Goal: Task Accomplishment & Management: Manage account settings

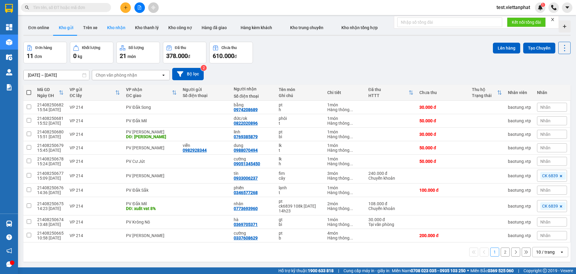
click at [118, 31] on button "Kho nhận" at bounding box center [116, 27] width 28 height 14
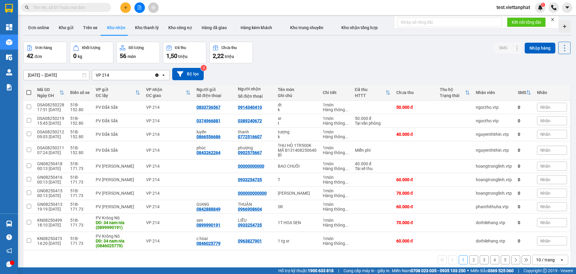
click at [113, 75] on div "VP 214" at bounding box center [123, 75] width 62 height 10
click at [158, 75] on icon "Clear value" at bounding box center [156, 74] width 3 height 3
click at [126, 73] on div "Chọn văn phòng nhận" at bounding box center [116, 75] width 41 height 6
click at [503, 10] on span "test.viettanphat" at bounding box center [513, 7] width 43 height 7
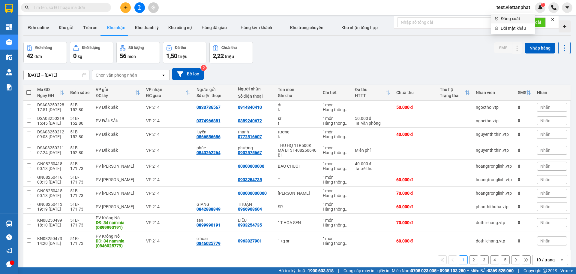
click at [502, 19] on span "Đăng xuất" at bounding box center [516, 18] width 31 height 7
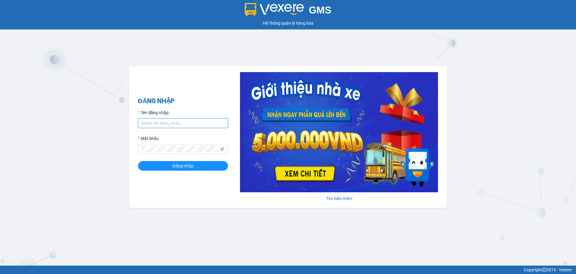
click at [163, 119] on input "Tên đăng nhập" at bounding box center [183, 123] width 90 height 10
type input "test.viettanphat"
click at [189, 169] on button "Đăng nhập" at bounding box center [183, 166] width 90 height 10
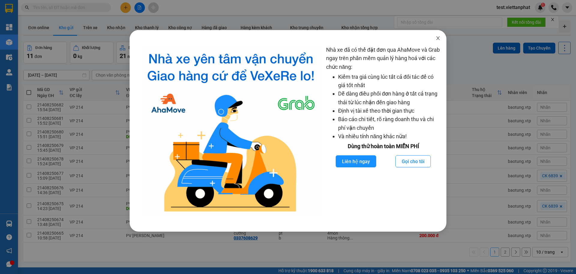
click at [438, 38] on icon "close" at bounding box center [437, 38] width 3 height 4
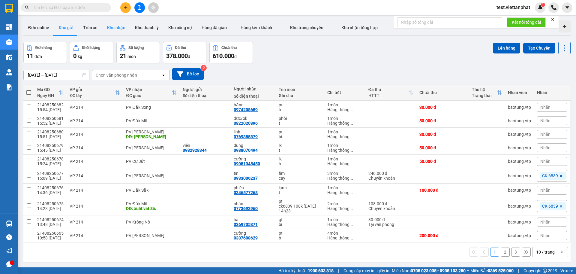
click at [112, 30] on button "Kho nhận" at bounding box center [116, 27] width 28 height 14
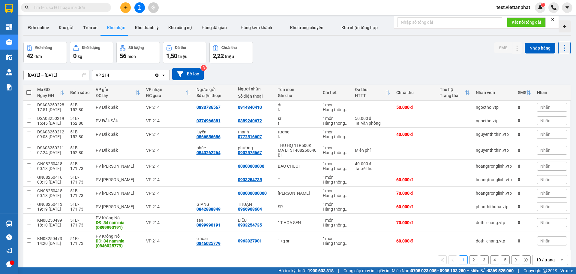
click at [127, 70] on div "VP 214" at bounding box center [123, 75] width 62 height 10
